Goal: Use online tool/utility: Utilize a website feature to perform a specific function

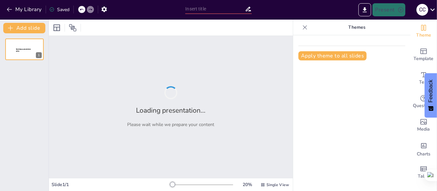
type input "Imported 3º.pptx"
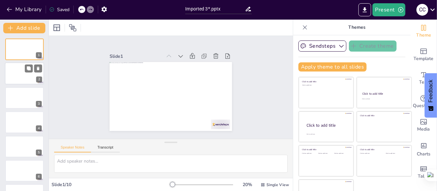
click at [23, 75] on div at bounding box center [24, 74] width 39 height 22
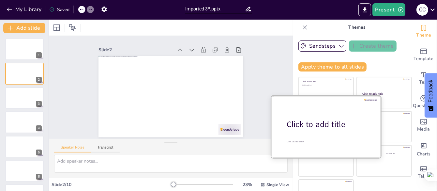
click at [307, 131] on div at bounding box center [326, 127] width 110 height 62
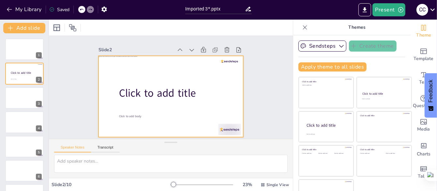
click at [117, 90] on span "Click to add title" at bounding box center [156, 89] width 78 height 38
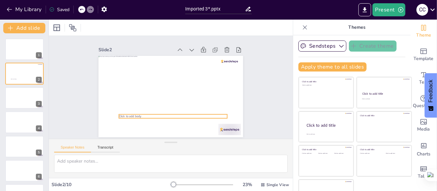
click at [115, 86] on span "Click to add body" at bounding box center [122, 76] width 18 height 19
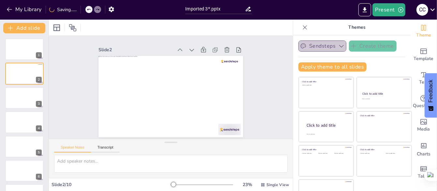
click at [320, 44] on button "Sendsteps" at bounding box center [323, 45] width 48 height 11
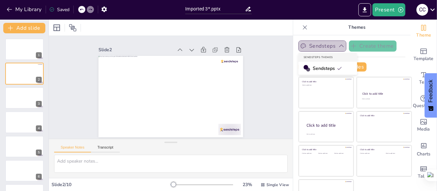
click at [320, 44] on button "Sendsteps" at bounding box center [323, 45] width 48 height 11
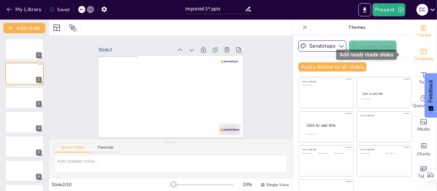
click at [420, 51] on icon "Add ready made slides" at bounding box center [424, 51] width 8 height 8
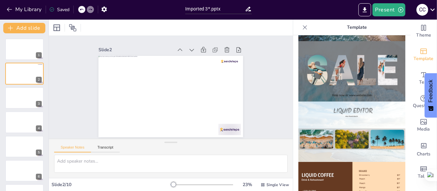
scroll to position [359, 0]
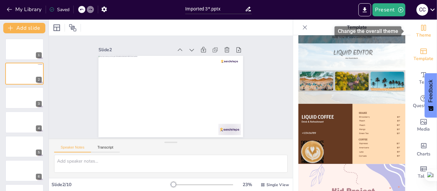
click at [417, 35] on span "Theme" at bounding box center [423, 35] width 15 height 7
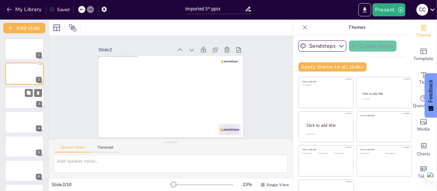
click at [16, 97] on div at bounding box center [24, 98] width 39 height 22
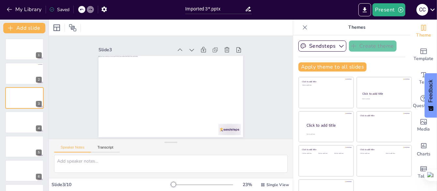
click at [270, 91] on div "Slide 1 Slide 2 Slide 3 Slide 4 Slide 5 Slide 6 Slide 7 Slide 8 Slide 9 Slide 10" at bounding box center [170, 87] width 263 height 211
click at [352, 67] on button "Apply theme to all slides" at bounding box center [333, 66] width 68 height 9
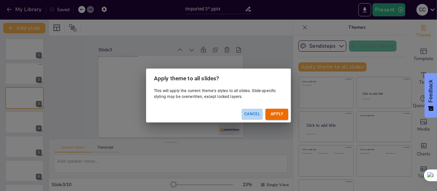
click at [249, 113] on button "Cancel" at bounding box center [252, 114] width 21 height 11
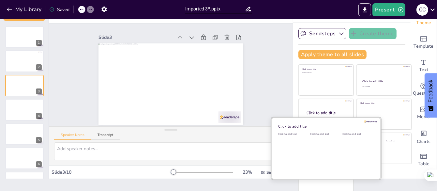
scroll to position [19, 0]
